Goal: Task Accomplishment & Management: Manage account settings

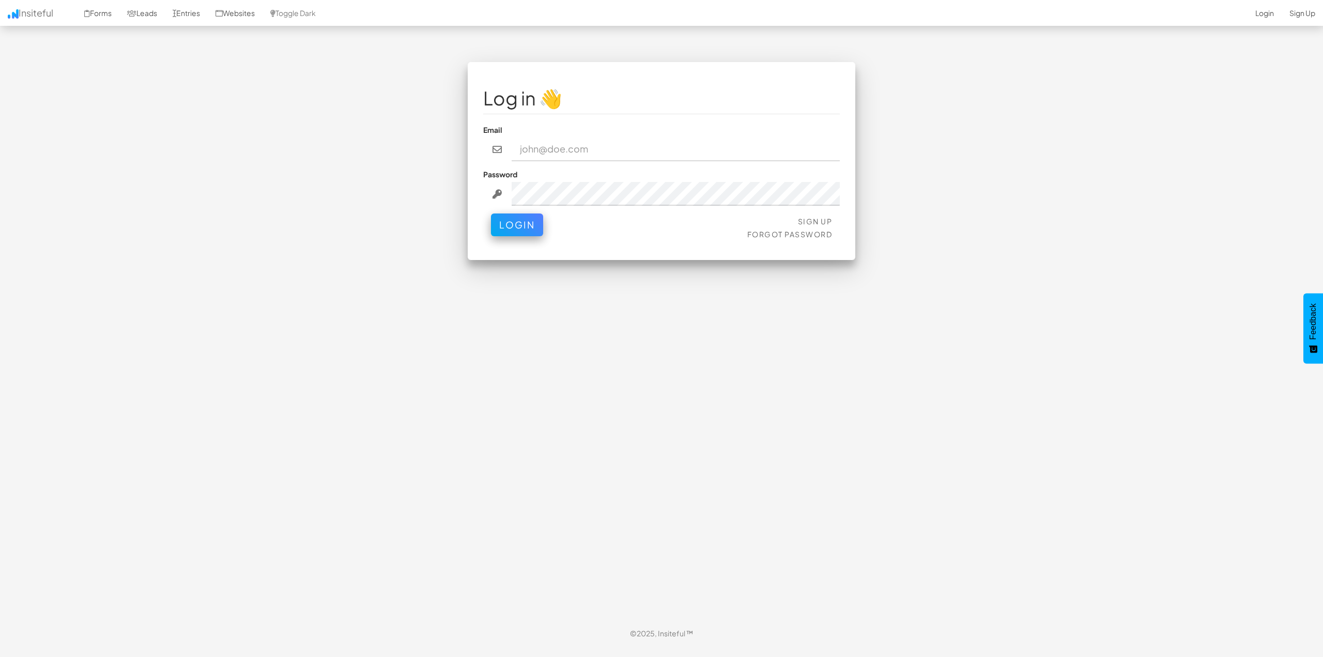
click at [549, 143] on input "email" at bounding box center [676, 149] width 329 height 24
type input "[PERSON_NAME][EMAIL_ADDRESS][DOMAIN_NAME]"
click at [491, 213] on button "Login" at bounding box center [517, 224] width 52 height 23
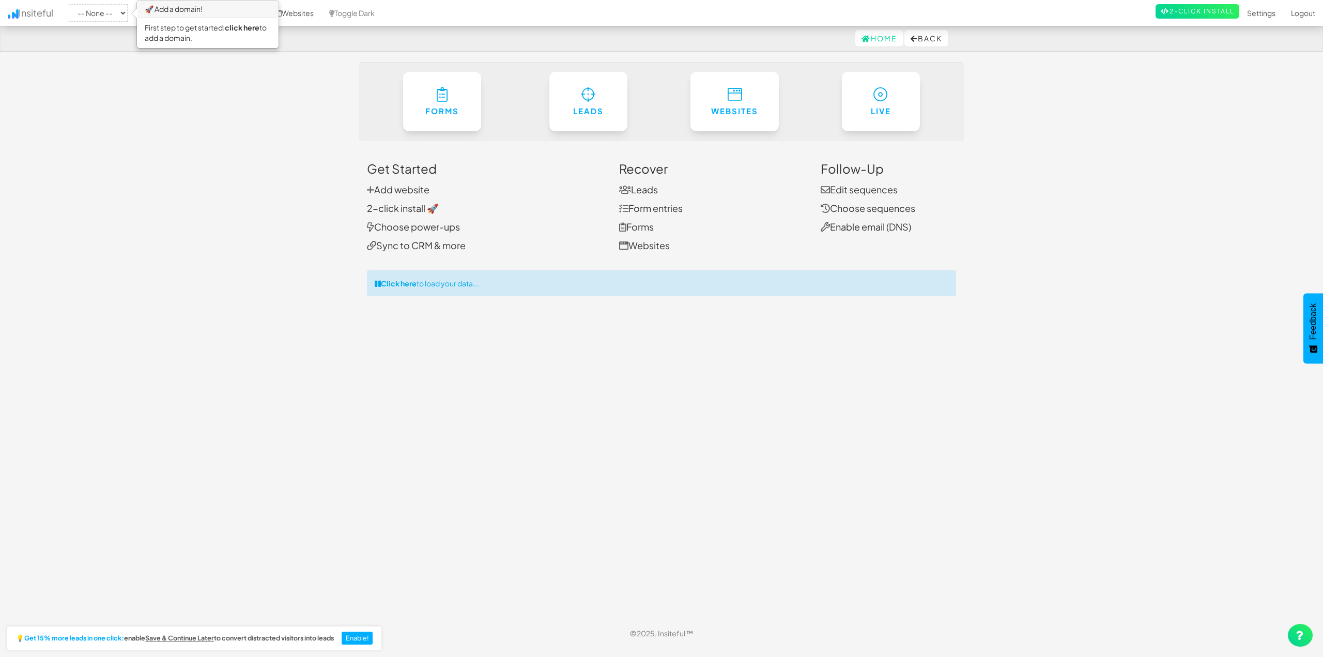
click at [1144, 239] on body "Home Back Toggle navigation Insiteful -- None -- 🚀 Add a domain! First step to …" at bounding box center [661, 323] width 1323 height 646
click at [313, 14] on link "Websites" at bounding box center [294, 13] width 55 height 26
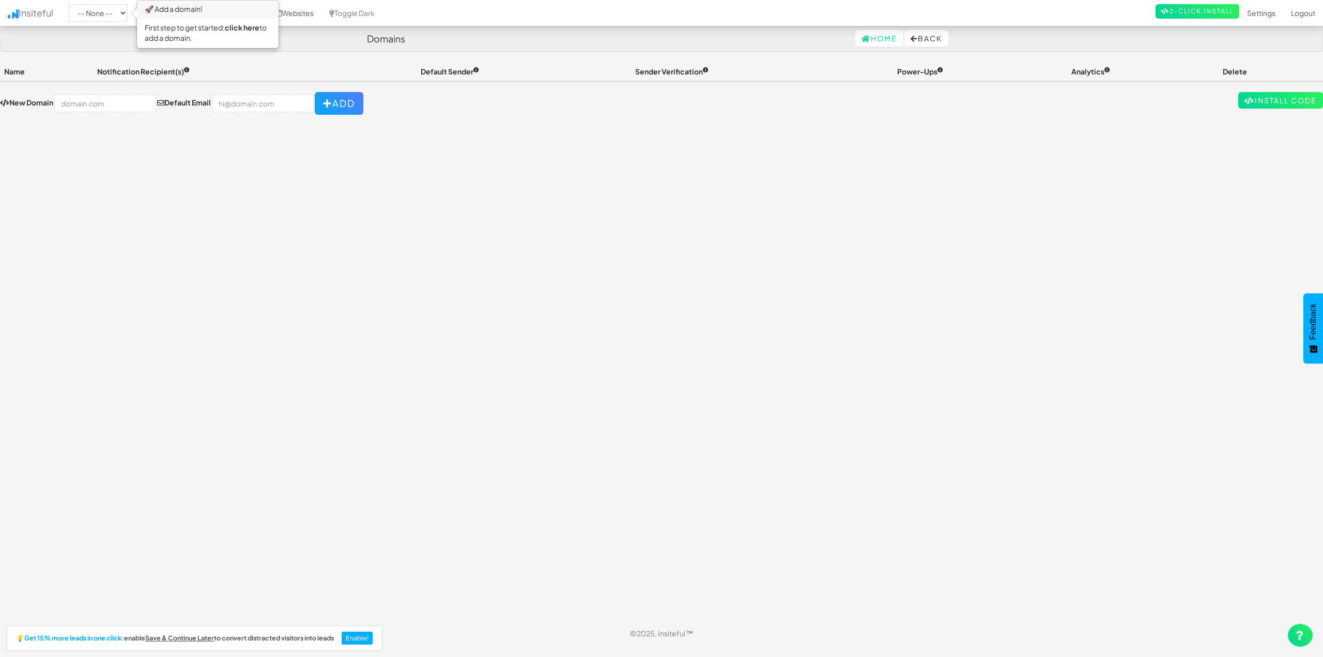
click at [586, 181] on div "Toggle navigation Insiteful -- None -- 🚀 Add a domain! First step to get starte…" at bounding box center [661, 341] width 1323 height 558
click at [67, 99] on input "text" at bounding box center [105, 104] width 102 height 18
click at [267, 111] on input "email" at bounding box center [263, 104] width 102 height 18
click at [387, 155] on div "Toggle navigation Insiteful -- None -- 🚀 Add a domain! First step to get starte…" at bounding box center [661, 341] width 1323 height 558
click at [321, 114] on button "Add" at bounding box center [339, 103] width 49 height 23
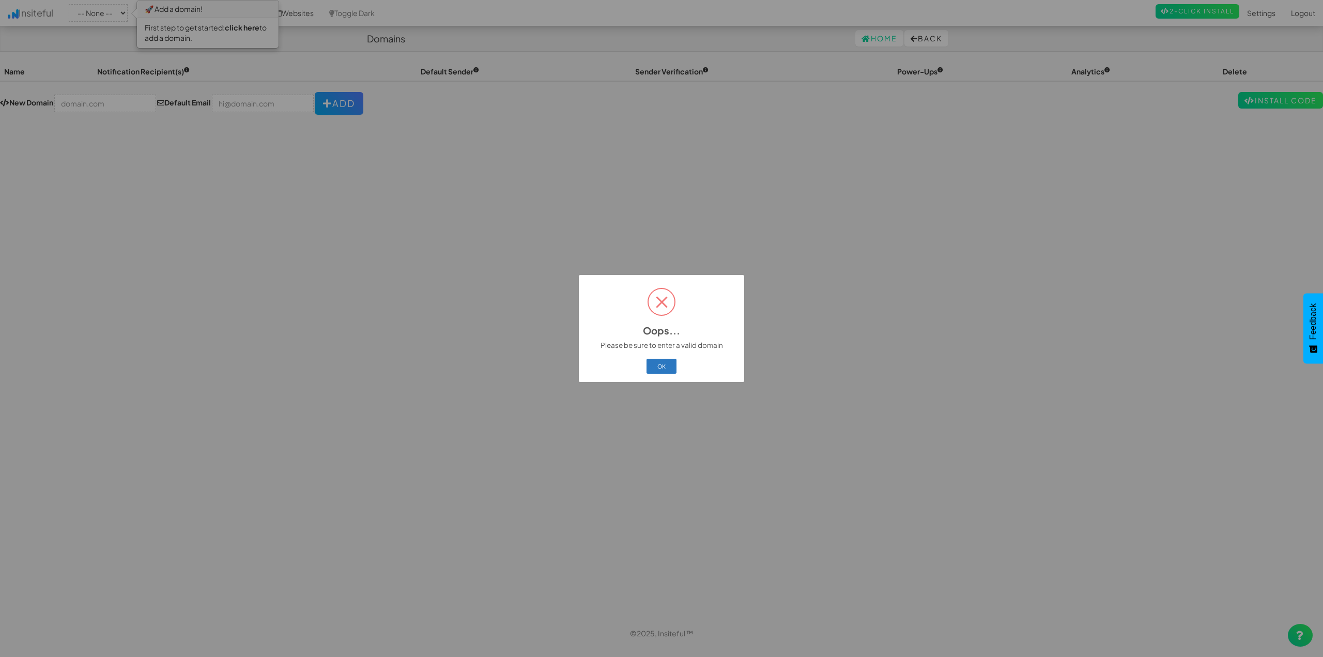
click at [667, 362] on button "OK" at bounding box center [661, 366] width 30 height 14
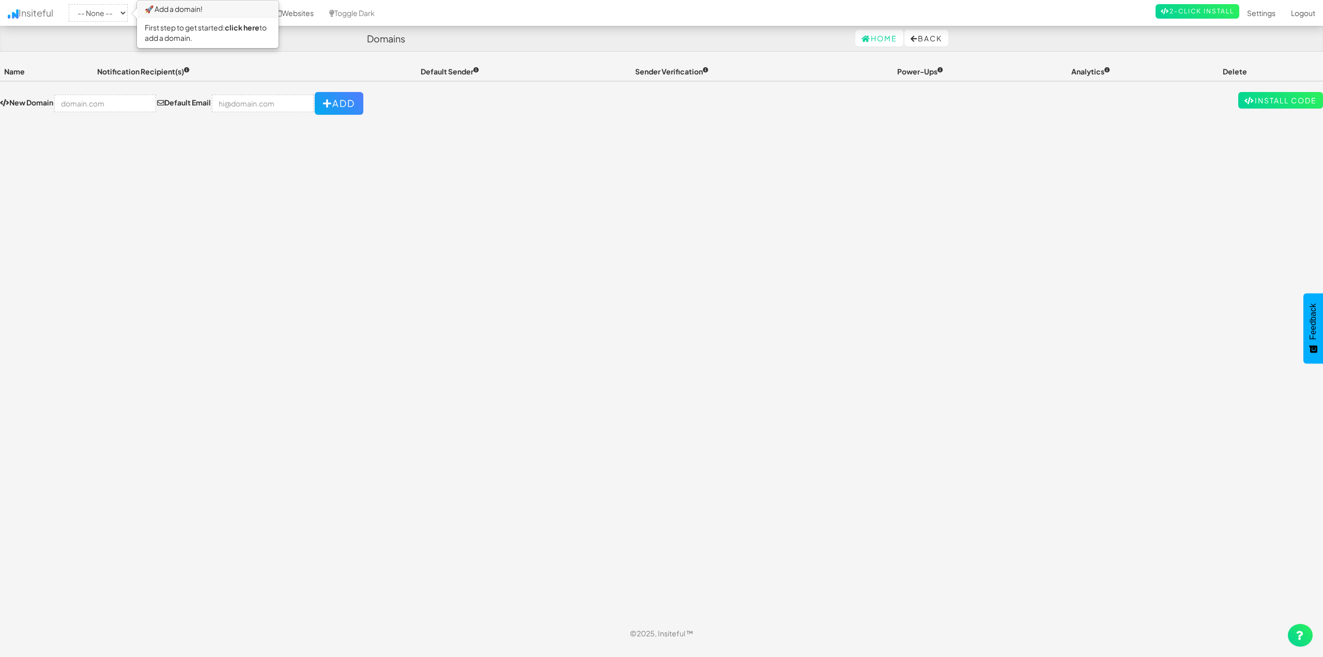
click at [1021, 136] on div "Toggle navigation Insiteful -- None -- 🚀 Add a domain! First step to get starte…" at bounding box center [661, 341] width 1323 height 558
